Goal: Task Accomplishment & Management: Use online tool/utility

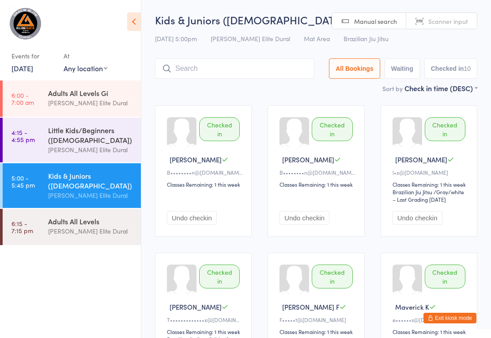
click at [41, 121] on link "4:15 - 4:55 pm Little Kids/Beginners ([DEMOGRAPHIC_DATA]) [PERSON_NAME] Elite D…" at bounding box center [72, 140] width 138 height 45
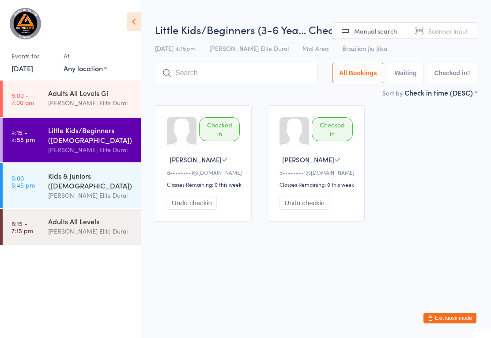
click at [33, 177] on time "5:00 - 5:45 pm" at bounding box center [22, 181] width 23 height 14
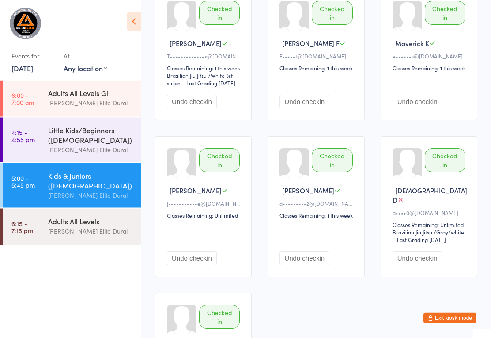
scroll to position [262, 0]
click at [39, 230] on link "6:15 - 7:15 pm Adults All Levels [PERSON_NAME] Elite Dural" at bounding box center [72, 227] width 138 height 36
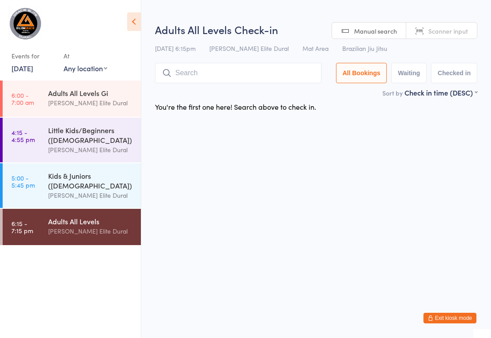
click at [36, 187] on link "5:00 - 5:45 pm Kids & Juniors ([DEMOGRAPHIC_DATA]) [PERSON_NAME] Elite Dural" at bounding box center [72, 185] width 138 height 45
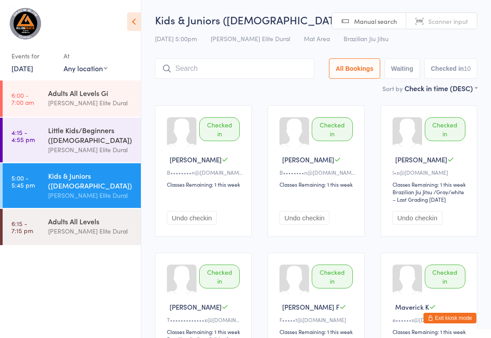
click at [66, 245] on link "6:15 - 7:15 pm Adults All Levels [PERSON_NAME] Elite Dural" at bounding box center [72, 227] width 138 height 36
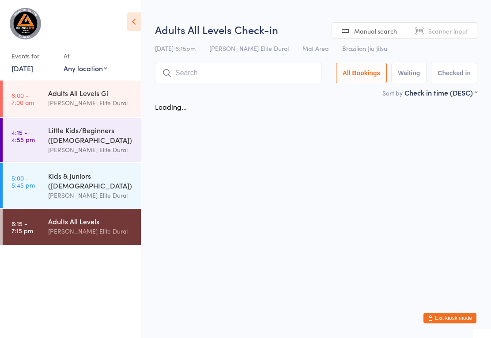
click at [241, 68] on input "search" at bounding box center [238, 73] width 167 height 20
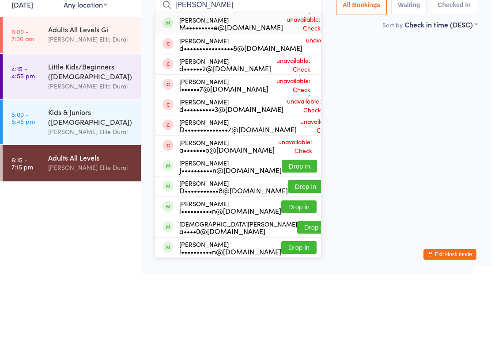
type input "[PERSON_NAME]"
click at [294, 67] on span "Drop-in unavailable: Check membership" at bounding box center [303, 87] width 40 height 40
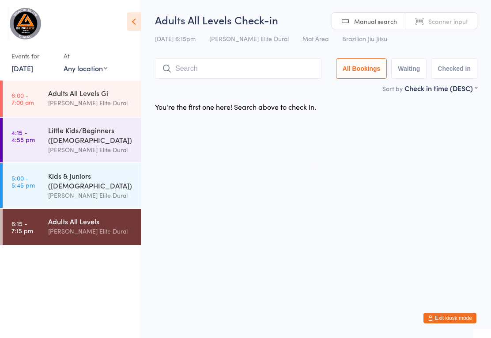
click at [312, 249] on html "You have now entered Kiosk Mode. Members will be able to check themselves in us…" at bounding box center [245, 169] width 491 height 338
